Goal: Find specific page/section: Find specific page/section

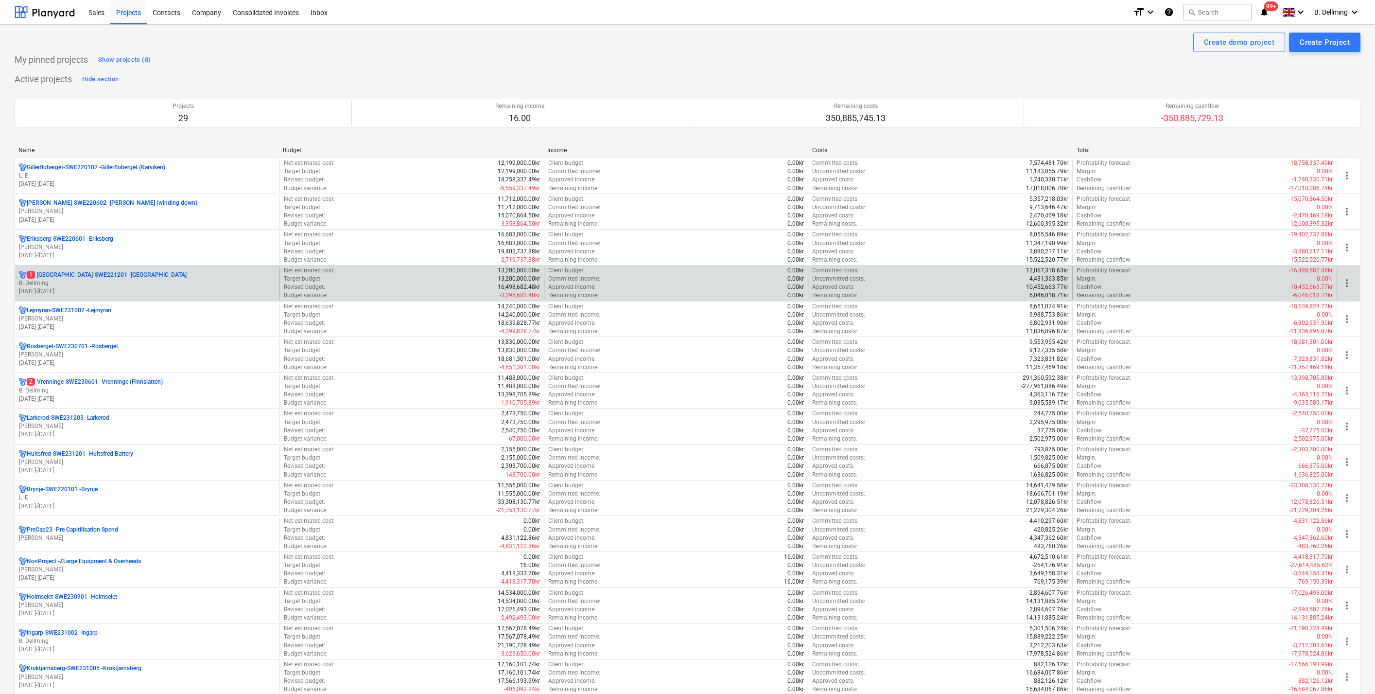
click at [75, 283] on p "B. Dellming" at bounding box center [147, 283] width 257 height 8
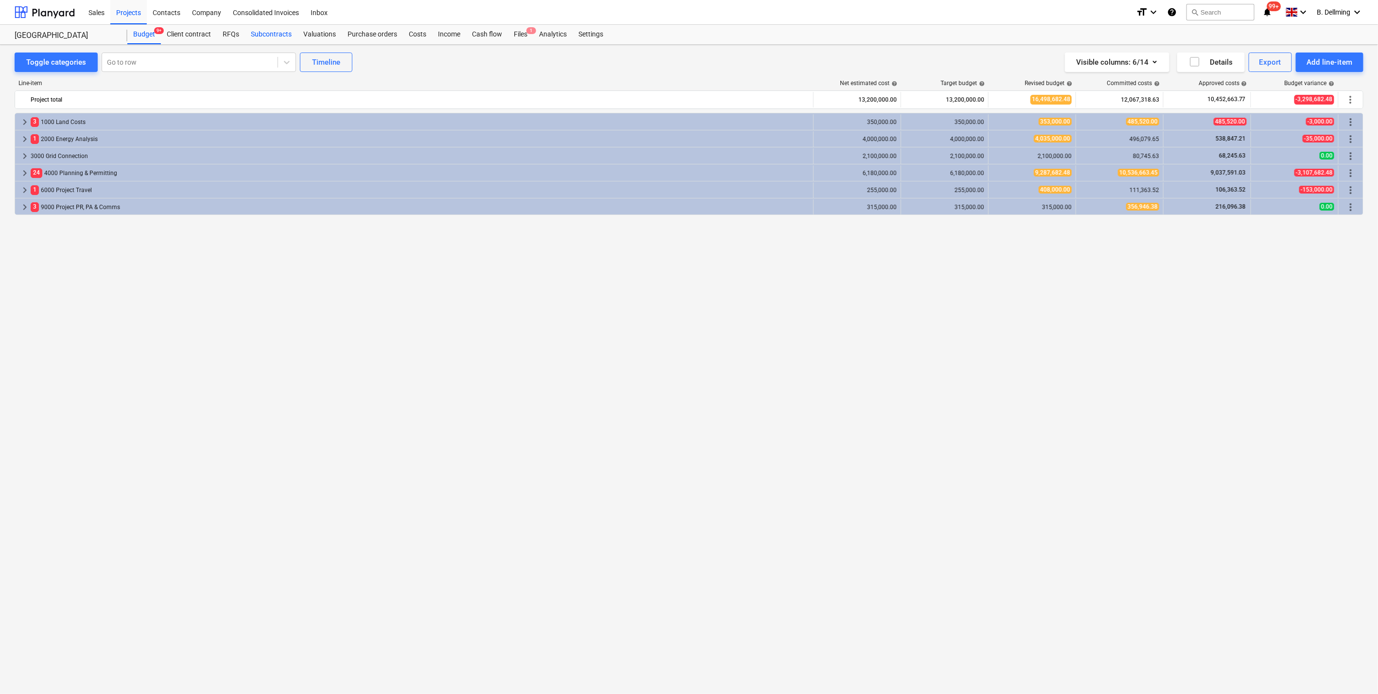
click at [262, 31] on div "Subcontracts" at bounding box center [271, 34] width 52 height 19
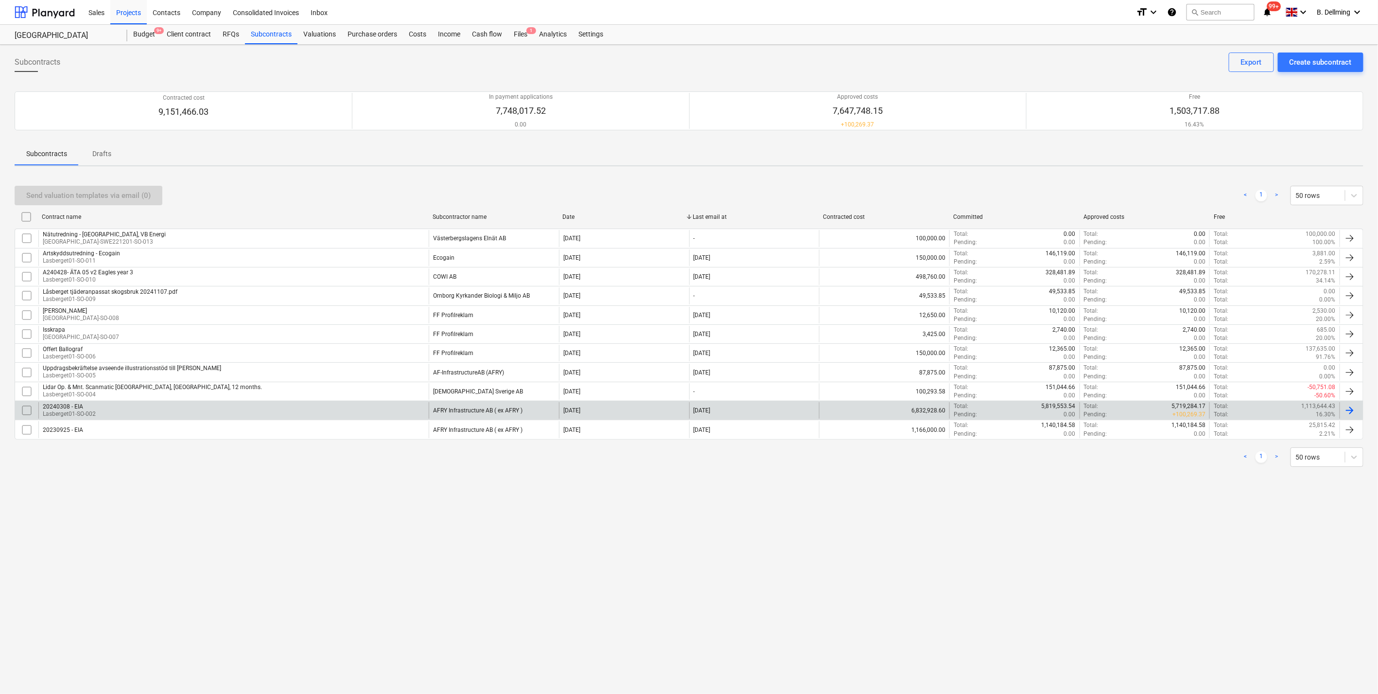
click at [74, 286] on div "20240308 - EIA" at bounding box center [69, 406] width 53 height 7
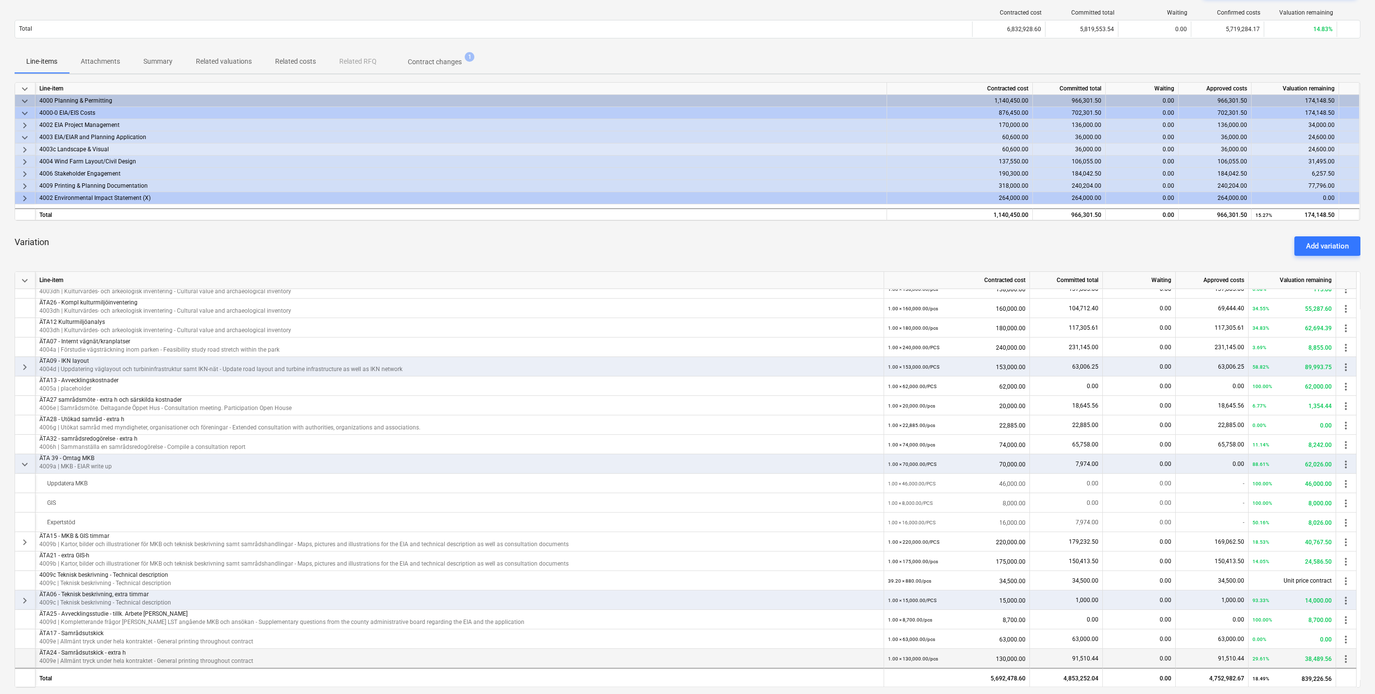
scroll to position [280, 0]
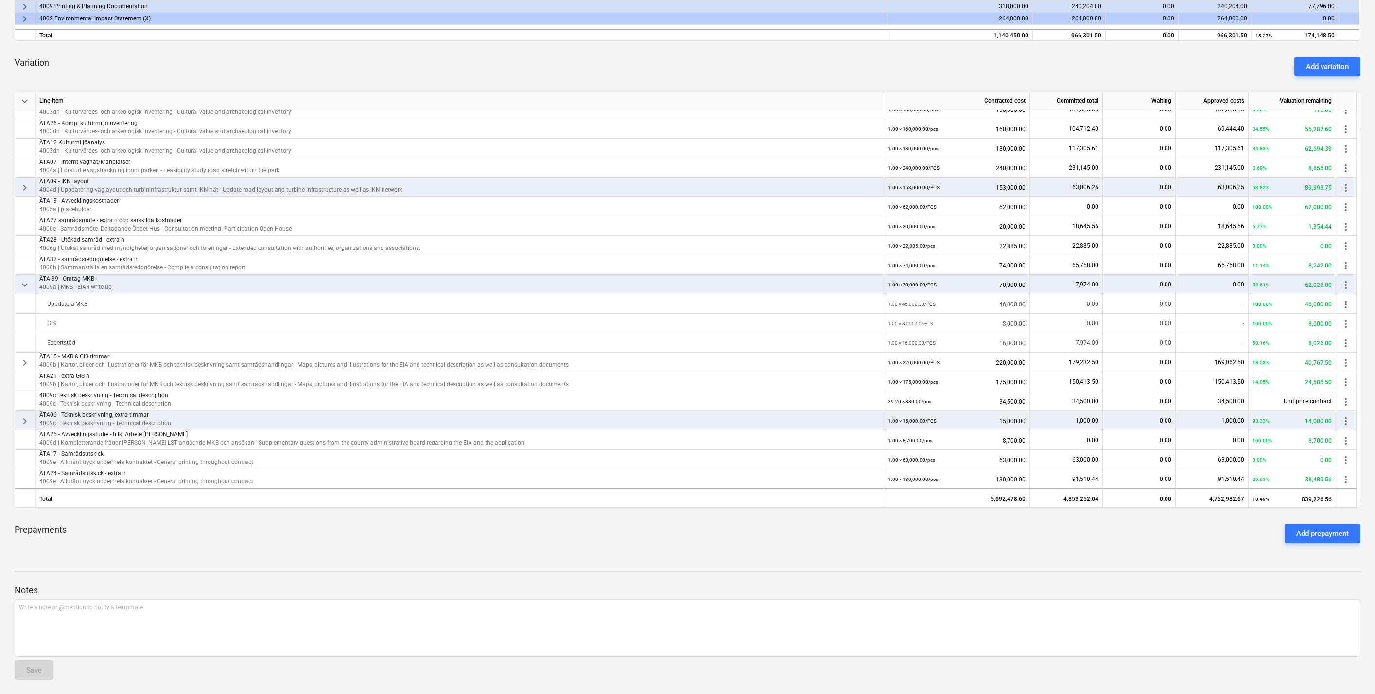
click at [26, 281] on span "keyboard_arrow_down" at bounding box center [25, 285] width 12 height 12
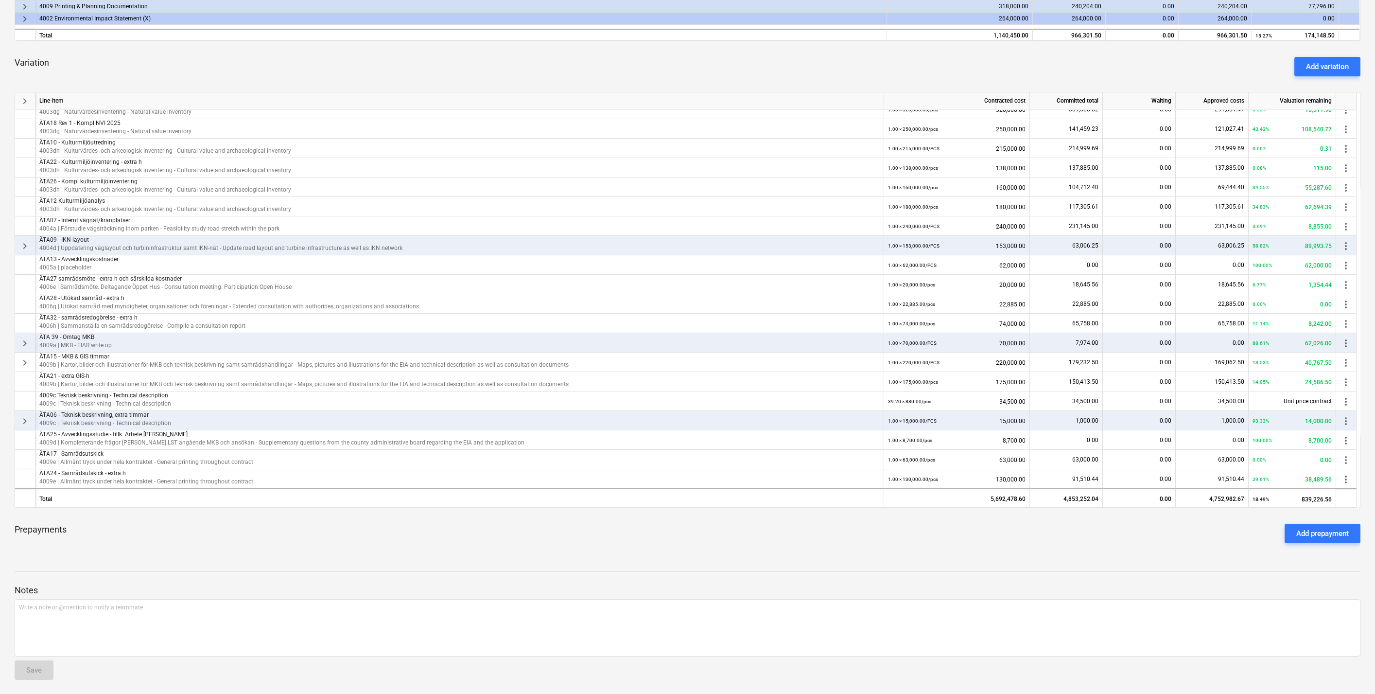
click at [80, 286] on p "4009a | MKB - EIAR write up" at bounding box center [459, 345] width 840 height 8
click at [25, 286] on span "keyboard_arrow_right" at bounding box center [25, 343] width 12 height 12
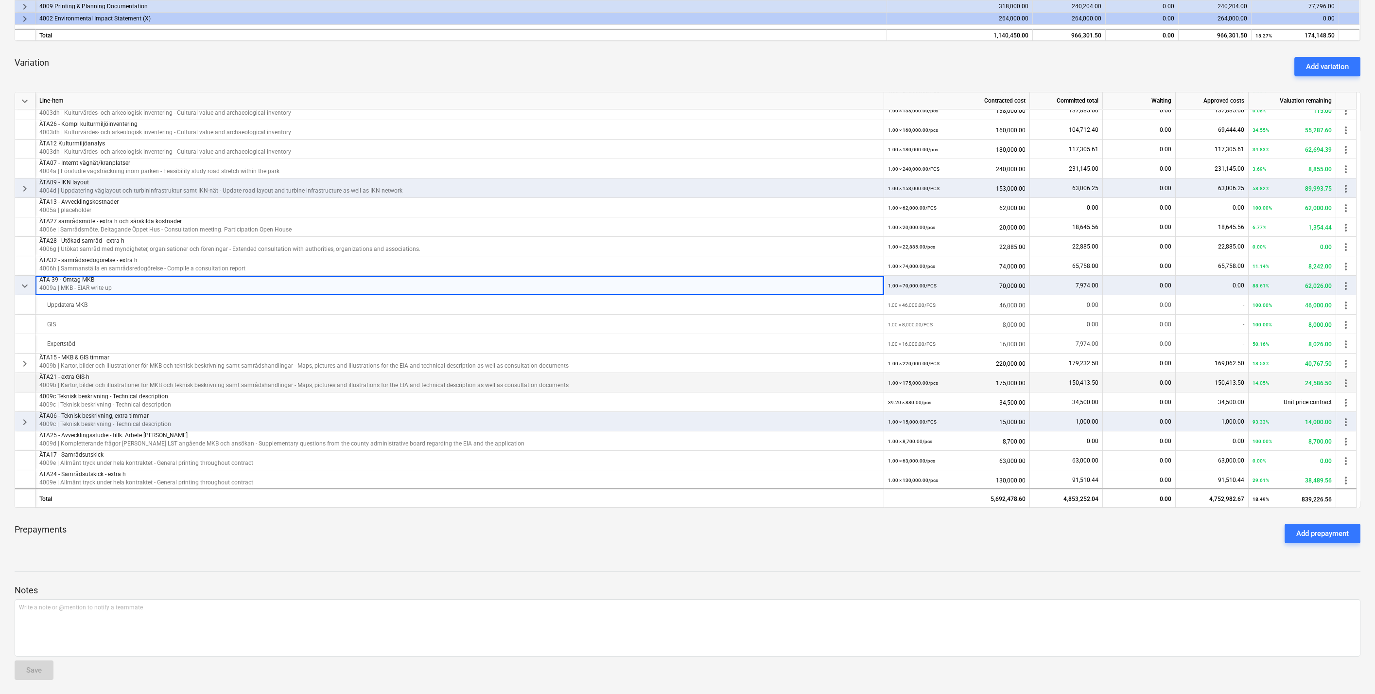
scroll to position [457, 0]
click at [22, 281] on span "keyboard_arrow_down" at bounding box center [25, 285] width 12 height 12
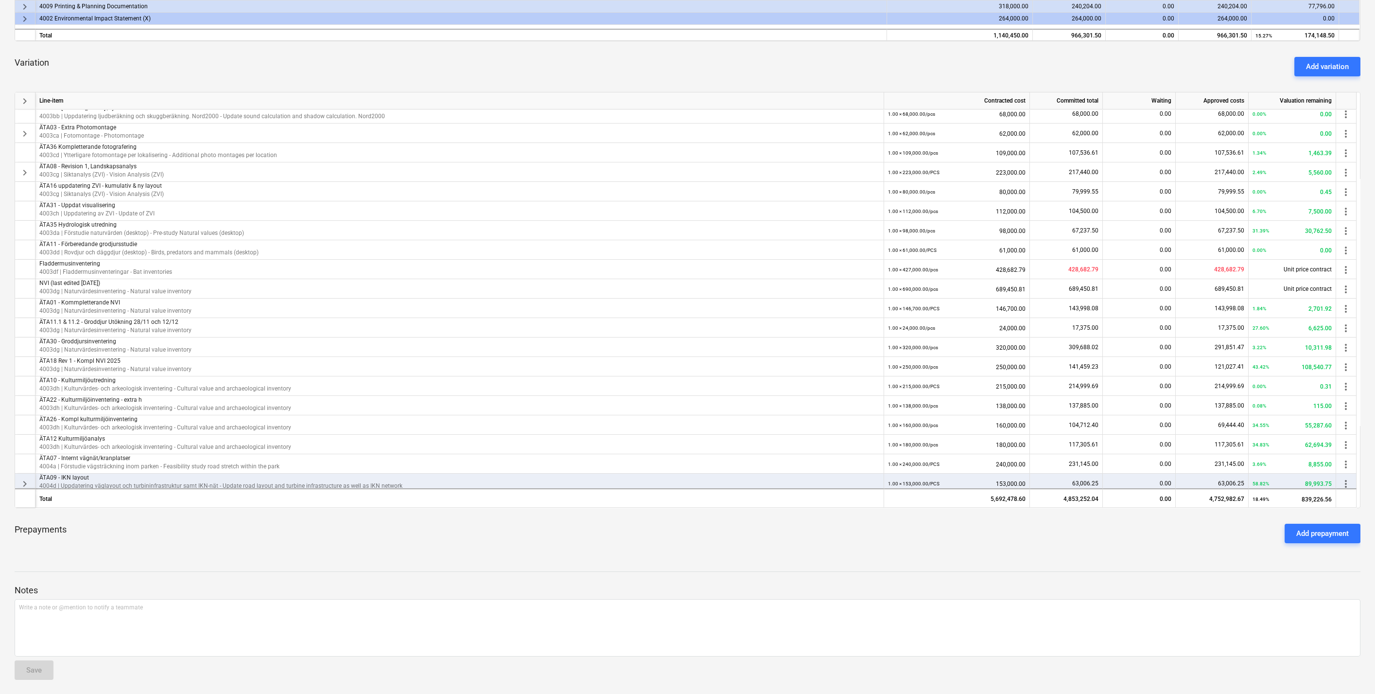
scroll to position [128, 0]
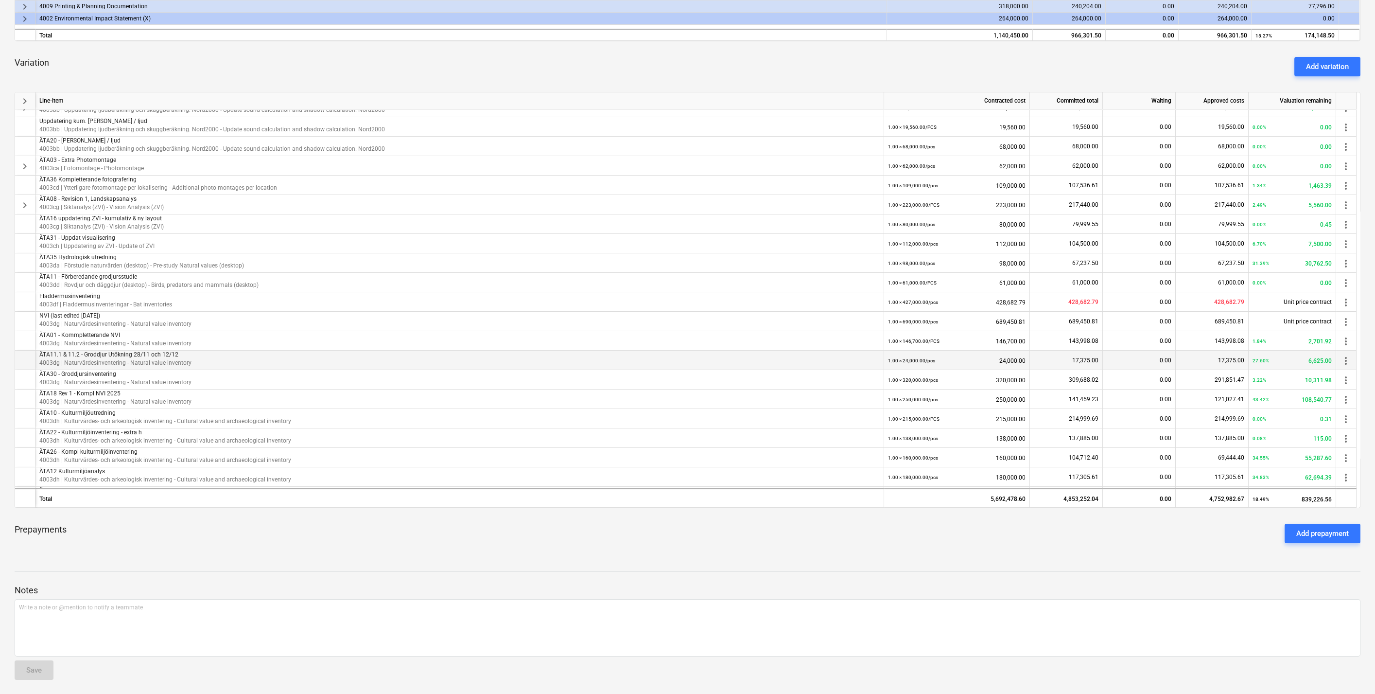
click at [65, 286] on p "4003dg | Naturvärdesinventering - Natural value inventory" at bounding box center [459, 363] width 840 height 8
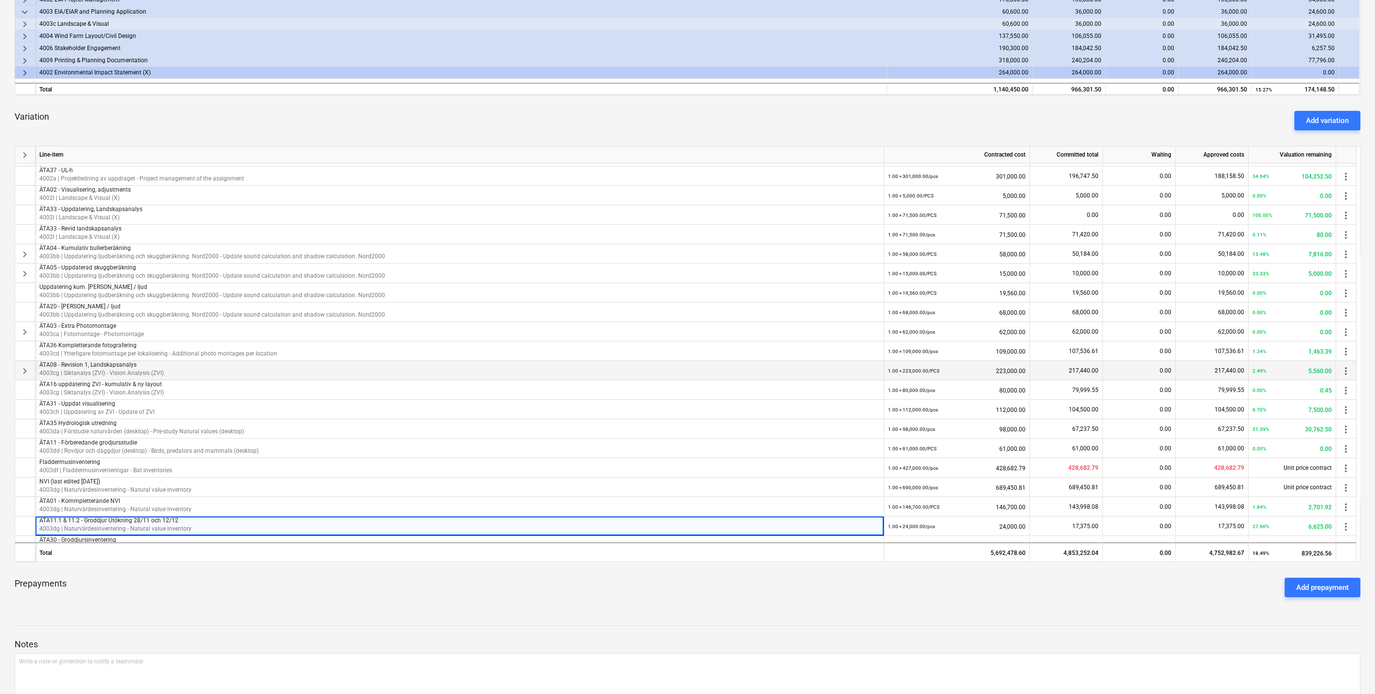
scroll to position [0, 0]
